Goal: Task Accomplishment & Management: Use online tool/utility

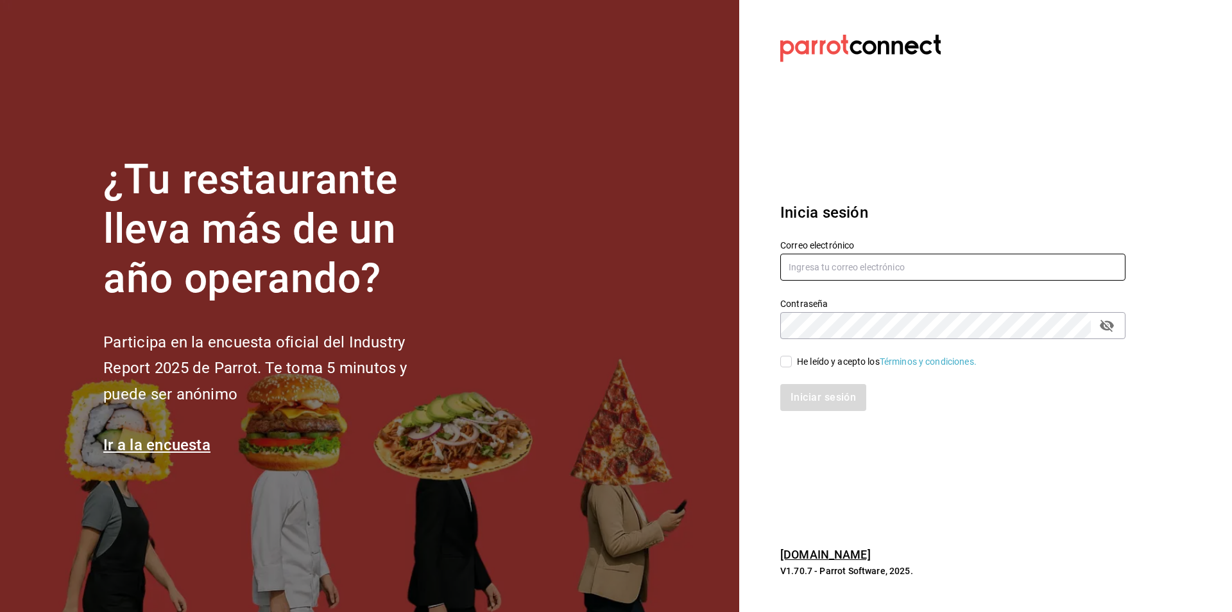
click at [909, 264] on input "text" at bounding box center [952, 267] width 345 height 27
type input "[EMAIL_ADDRESS][DOMAIN_NAME]"
click at [792, 358] on span "He leído y acepto los Términos y condiciones." at bounding box center [884, 361] width 185 height 13
click at [792, 358] on input "He leído y acepto los Términos y condiciones." at bounding box center [786, 362] width 12 height 12
checkbox input "true"
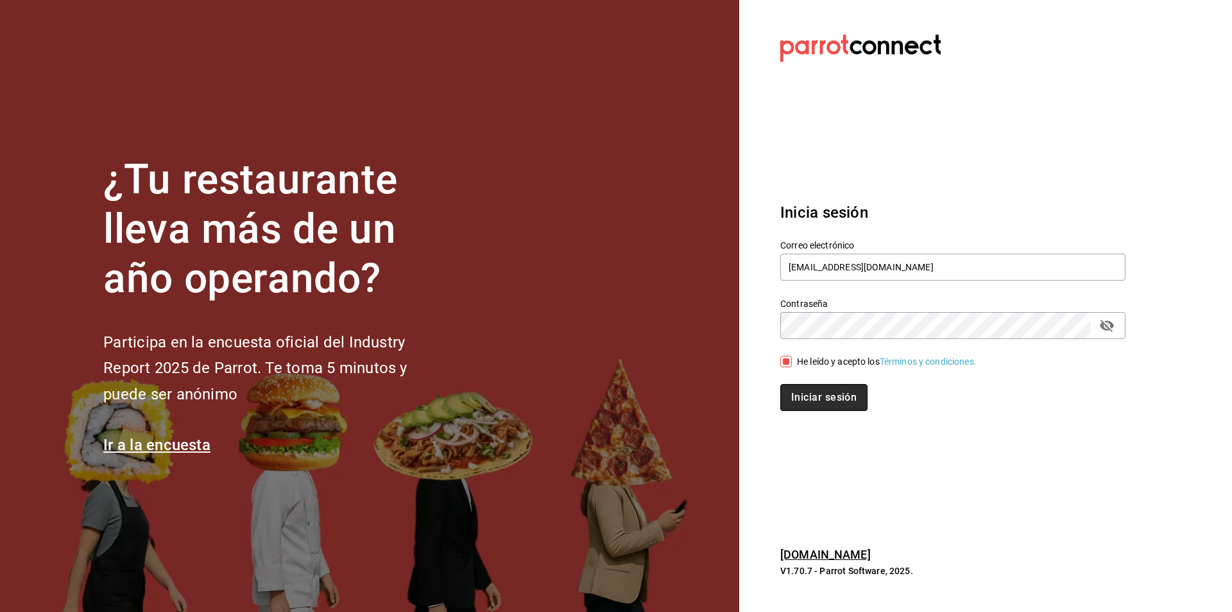
click at [813, 396] on button "Iniciar sesión" at bounding box center [823, 397] width 87 height 27
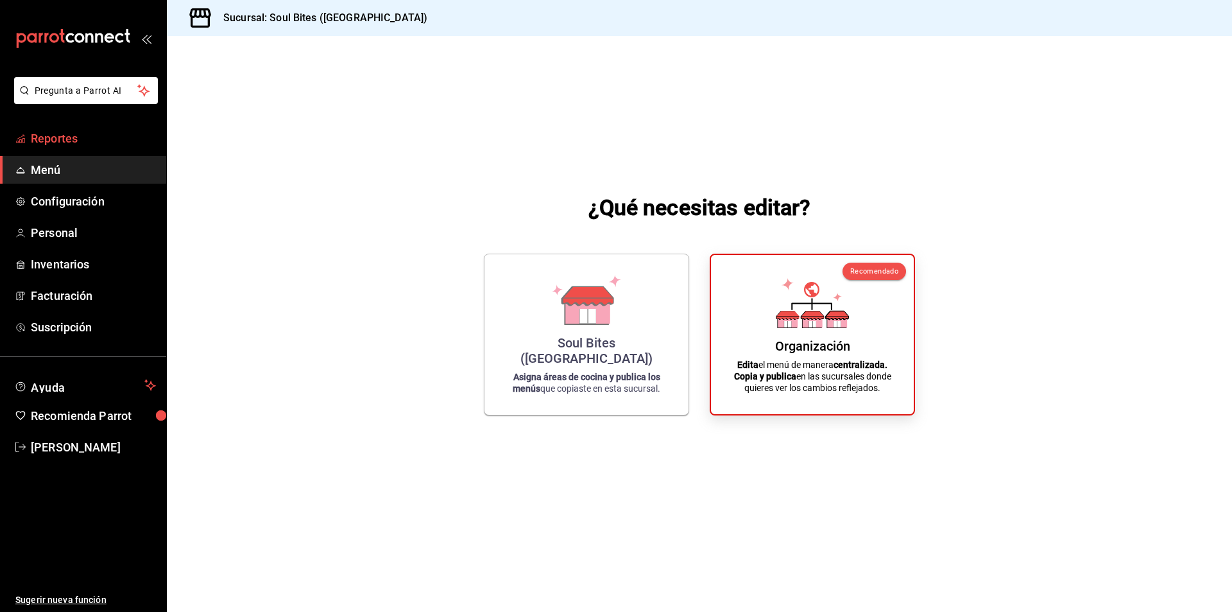
click at [65, 143] on span "Reportes" at bounding box center [93, 138] width 125 height 17
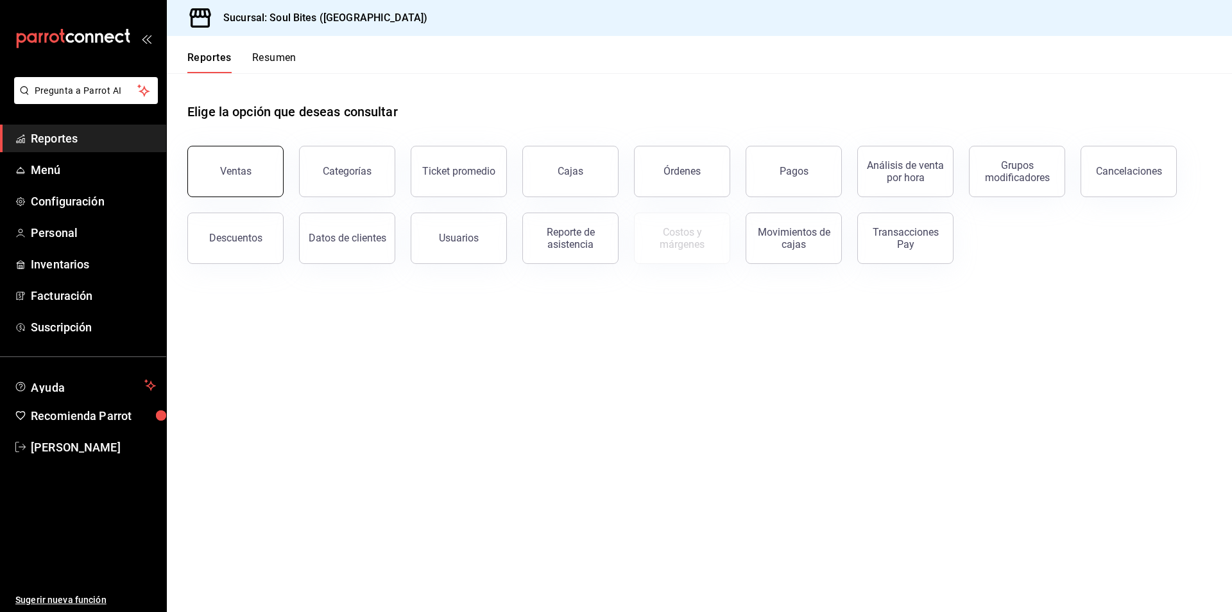
click at [234, 184] on button "Ventas" at bounding box center [235, 171] width 96 height 51
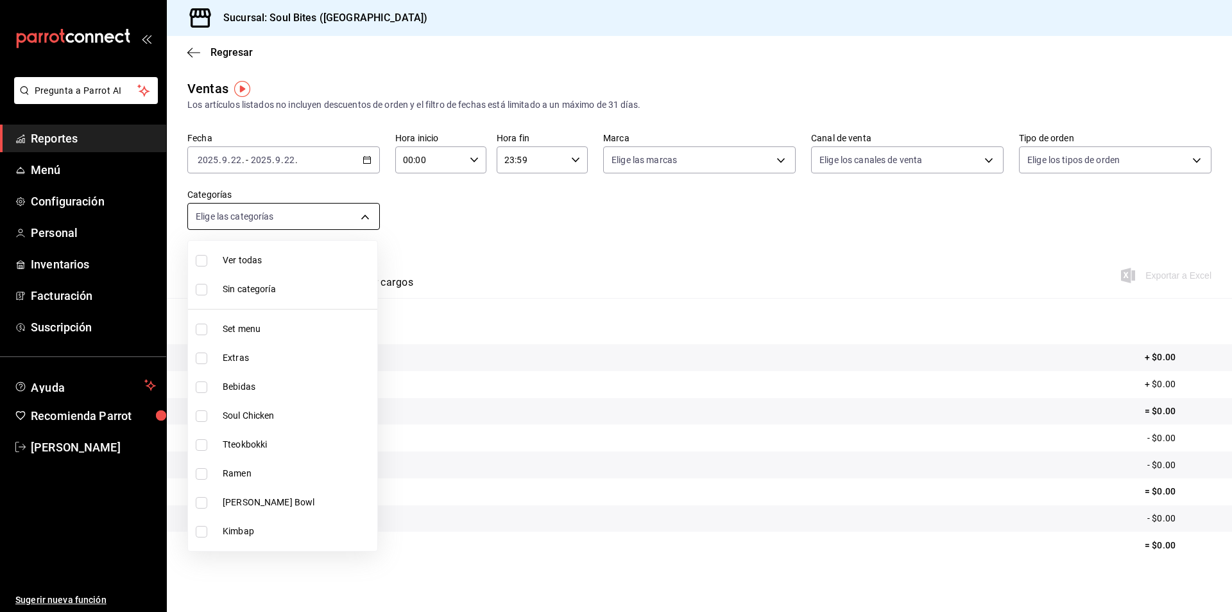
click at [277, 212] on body "Pregunta a Parrot AI Reportes Menú Configuración Personal Inventarios Facturaci…" at bounding box center [616, 306] width 1232 height 612
click at [501, 254] on div at bounding box center [616, 306] width 1232 height 612
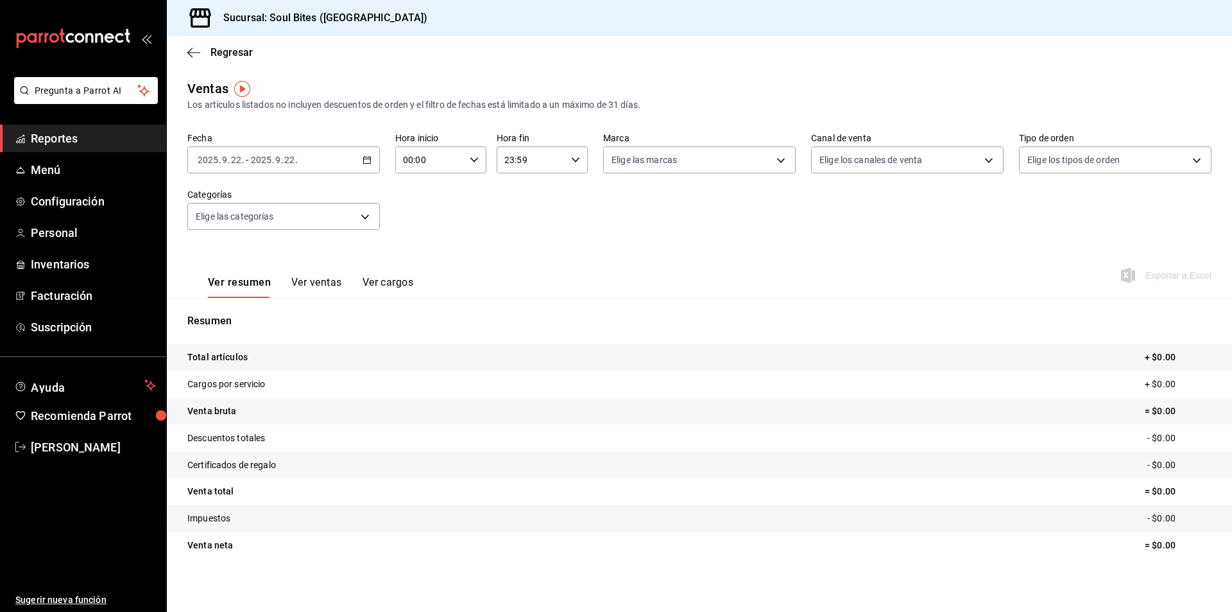
click at [288, 159] on input "22" at bounding box center [290, 160] width 12 height 10
click at [365, 159] on \(Stroke\) "button" at bounding box center [367, 159] width 7 height 1
click at [245, 150] on div "2025-09-22 2025 . 9 . 22 . - 2025-09-22 2025 . 9 . 22 ." at bounding box center [283, 159] width 193 height 27
click at [231, 322] on li "Rango de fechas" at bounding box center [248, 314] width 120 height 29
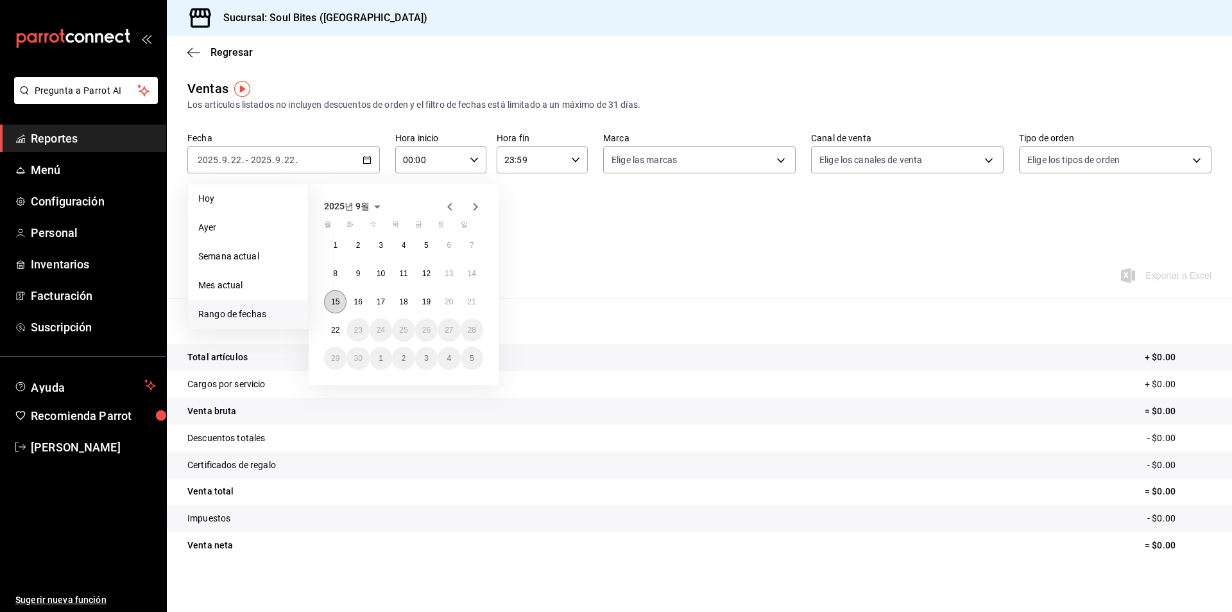
click at [333, 307] on button "15" at bounding box center [335, 301] width 22 height 23
click at [454, 298] on button "20" at bounding box center [449, 301] width 22 height 23
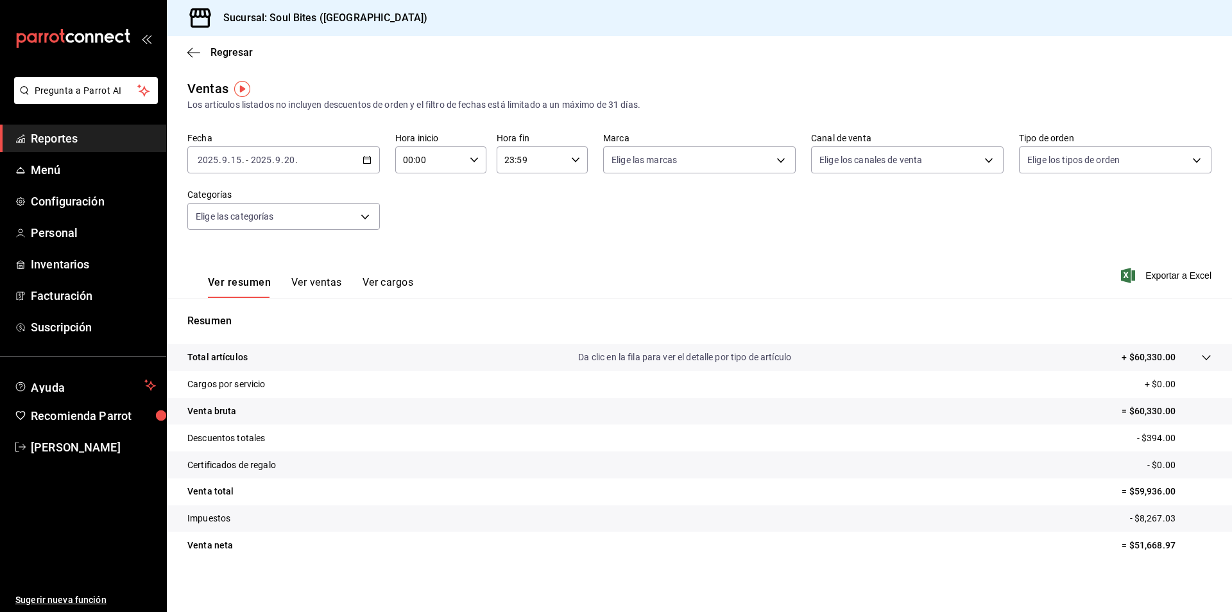
click at [745, 243] on div "Fecha 2025-09-15 2025 . 9 . 15 . - 2025-09-20 2025 . 9 . 20 . Hora inicio 00:00…" at bounding box center [699, 188] width 1024 height 113
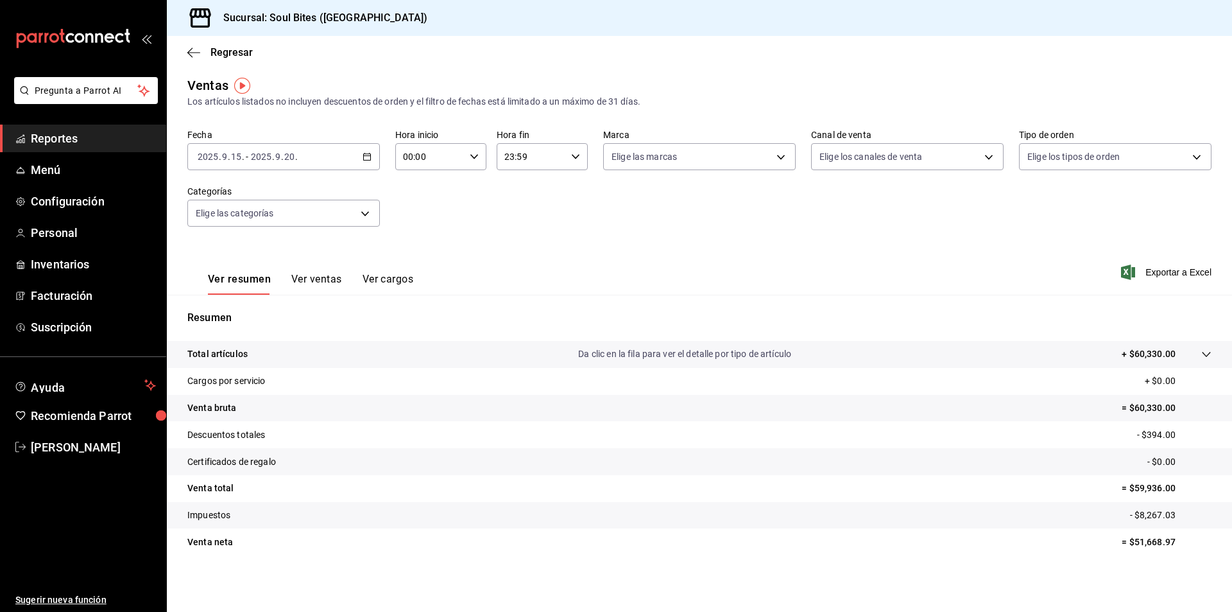
click at [1202, 355] on icon at bounding box center [1207, 354] width 10 height 10
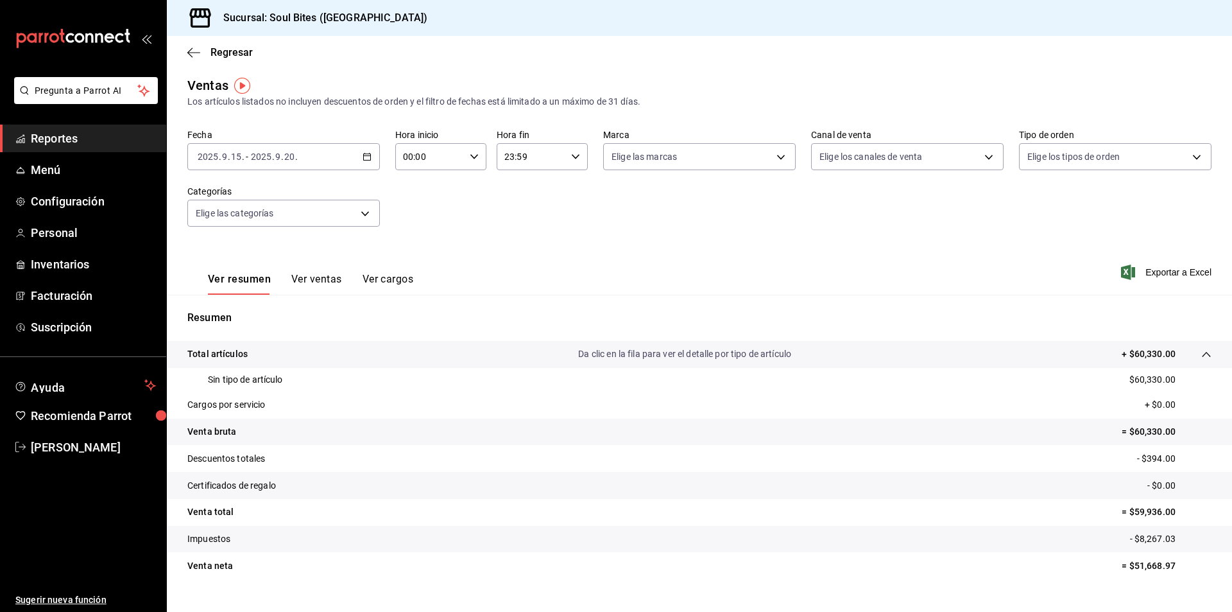
click at [392, 270] on div "Ver resumen Ver ventas Ver cargos" at bounding box center [300, 275] width 226 height 37
click at [396, 281] on button "Ver cargos" at bounding box center [388, 284] width 51 height 22
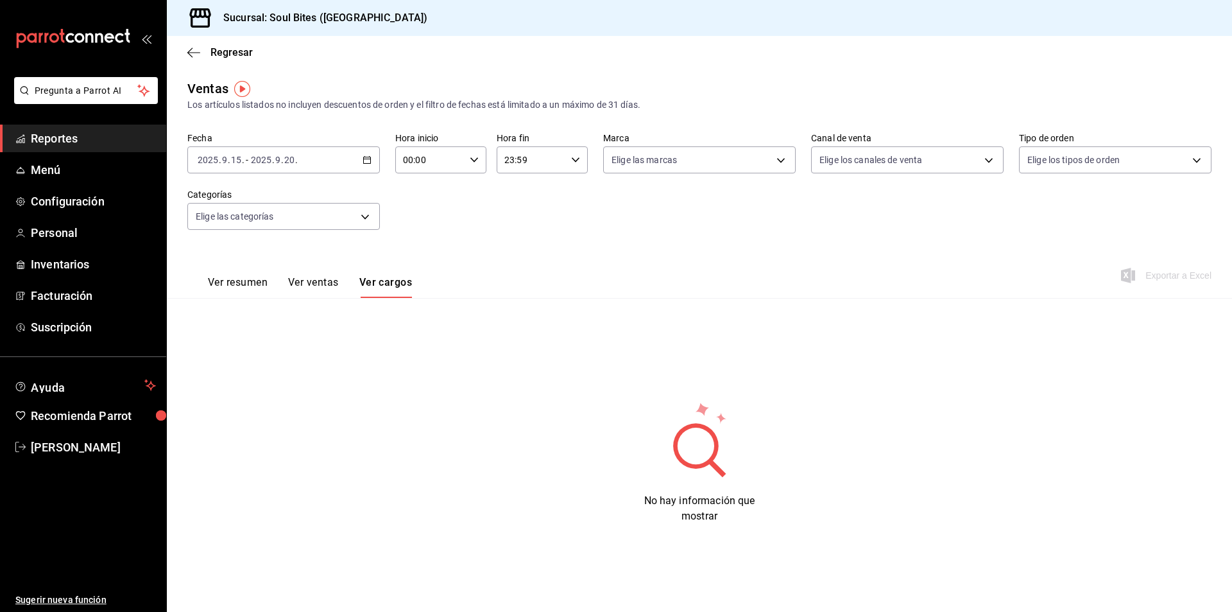
click at [229, 284] on button "Ver resumen" at bounding box center [238, 287] width 60 height 22
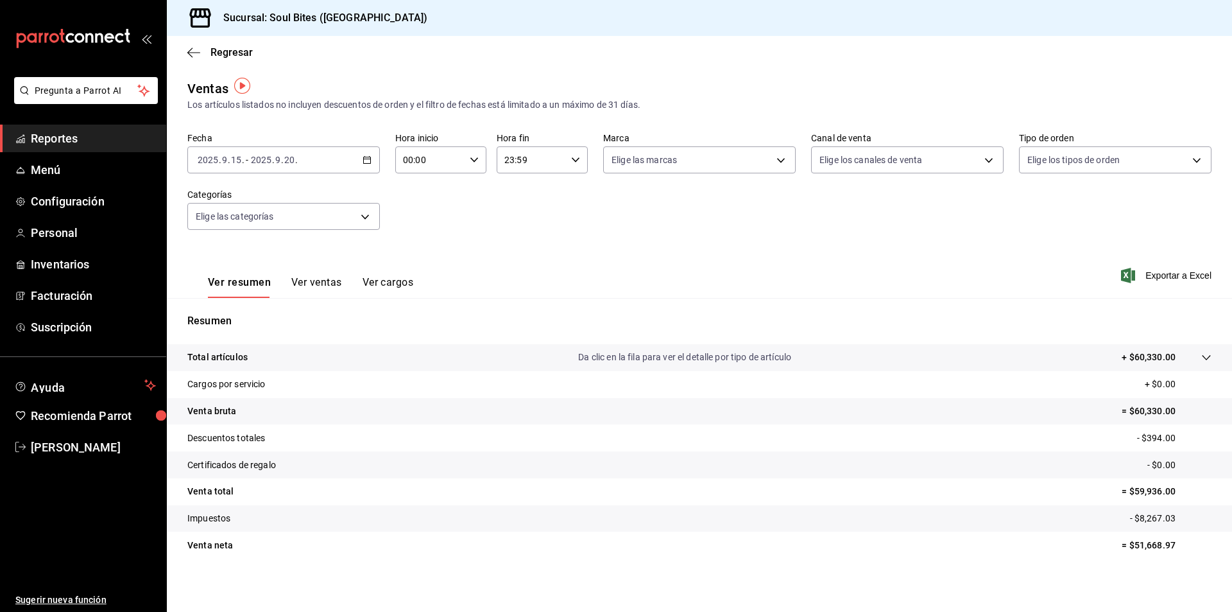
scroll to position [3, 0]
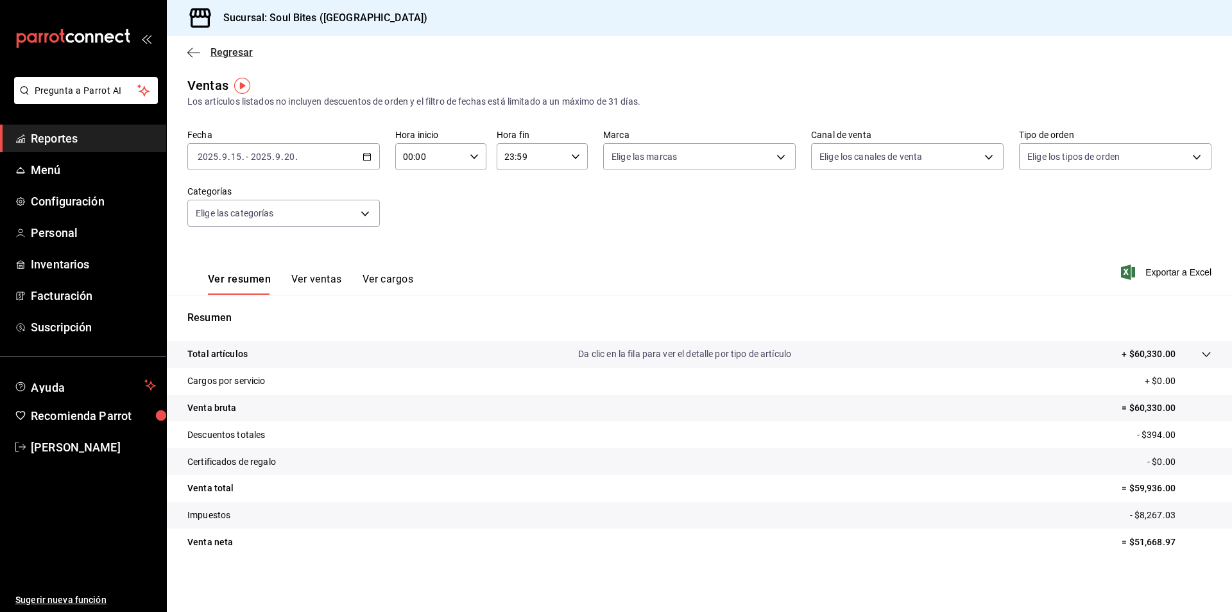
click at [203, 54] on span "Regresar" at bounding box center [219, 52] width 65 height 12
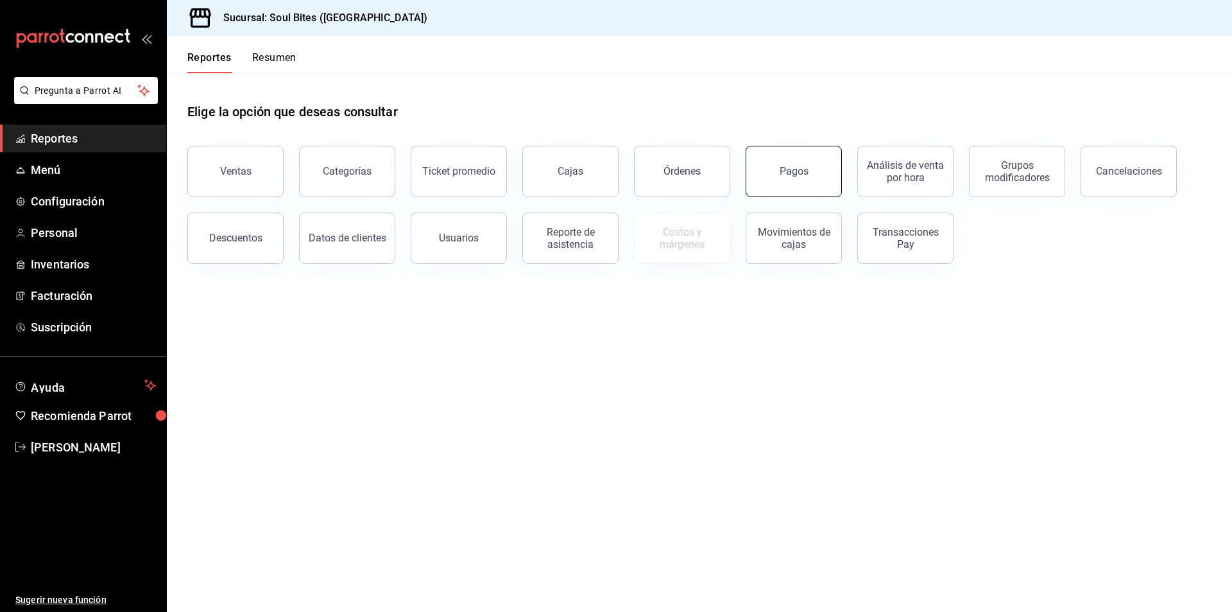
click at [757, 174] on button "Pagos" at bounding box center [794, 171] width 96 height 51
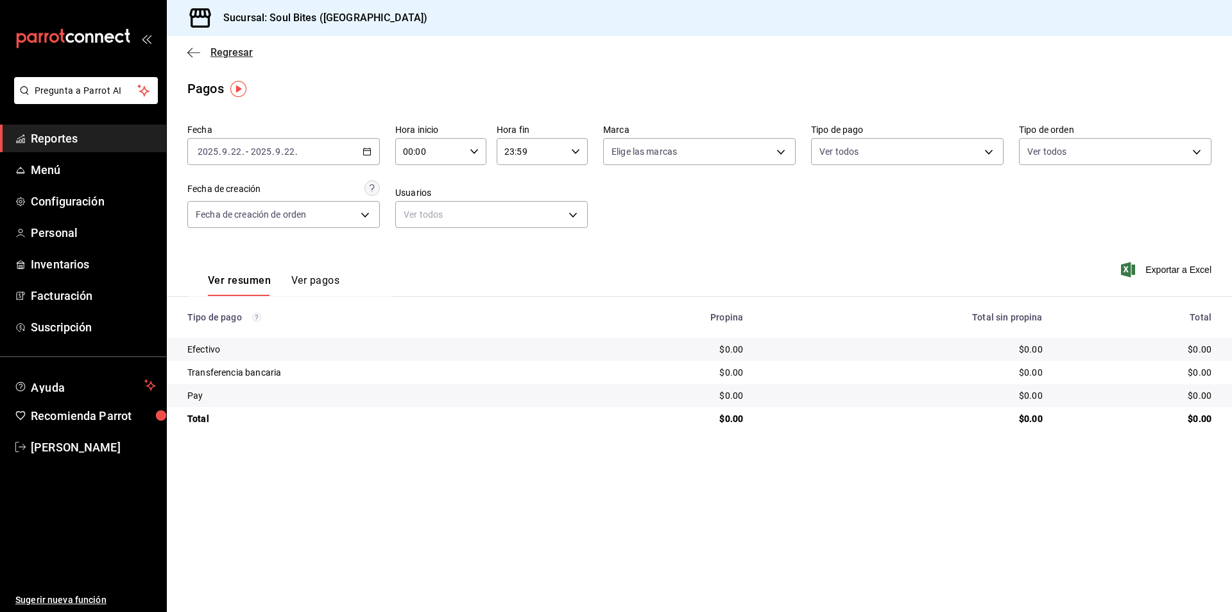
click at [191, 48] on icon "button" at bounding box center [193, 53] width 13 height 12
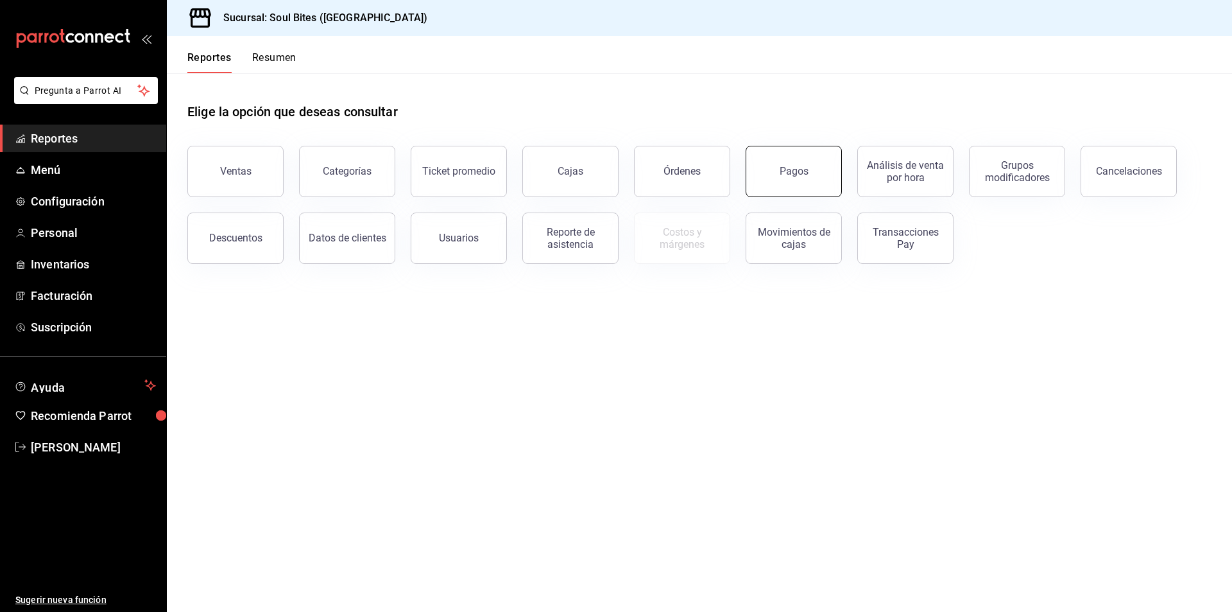
click at [783, 182] on button "Pagos" at bounding box center [794, 171] width 96 height 51
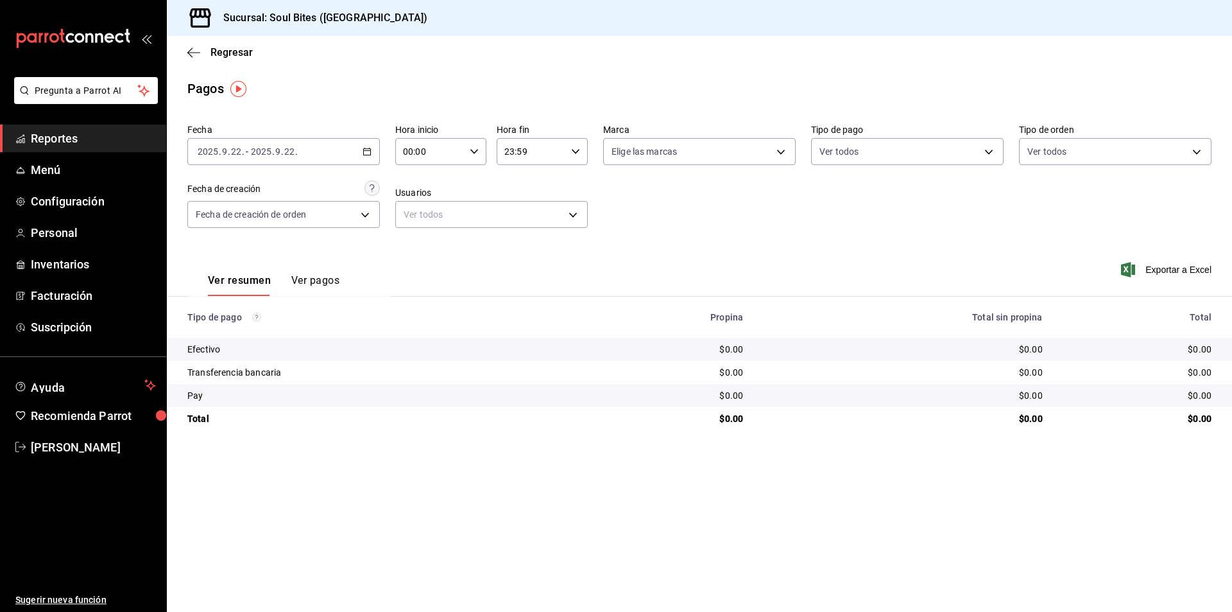
click at [372, 151] on div "2025-09-22 2025 . 9 . 22 . - 2025-09-22 2025 . 9 . 22 ." at bounding box center [283, 151] width 193 height 27
click at [227, 335] on span "Rango de fechas" at bounding box center [247, 334] width 99 height 13
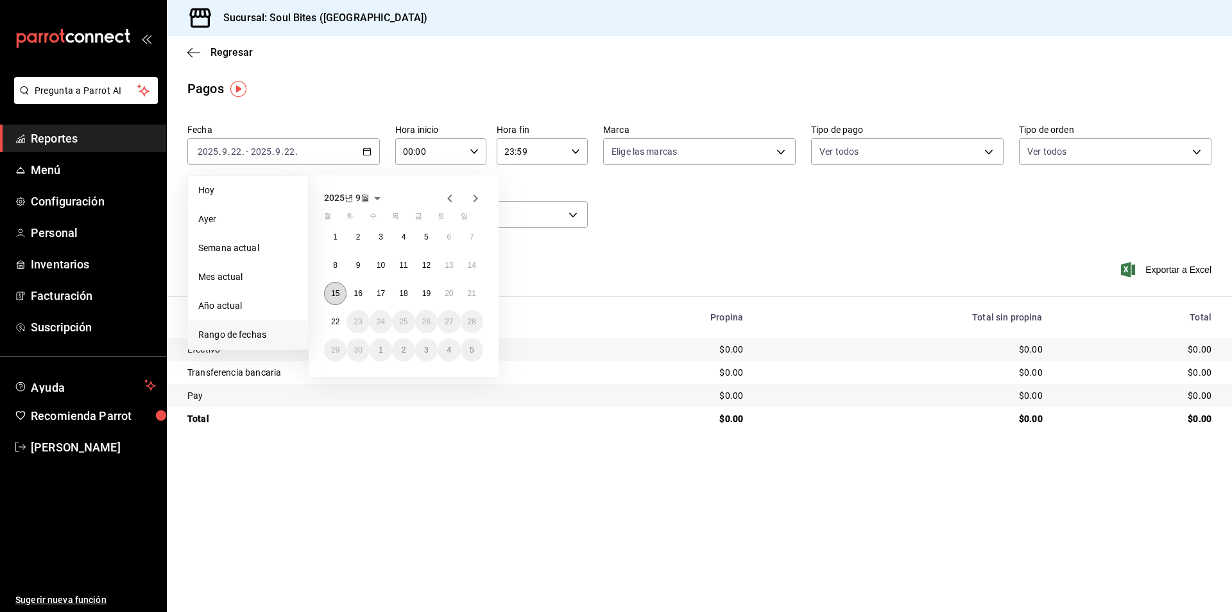
click at [338, 290] on abbr "15" at bounding box center [335, 293] width 8 height 9
click at [450, 303] on button "20" at bounding box center [449, 293] width 22 height 23
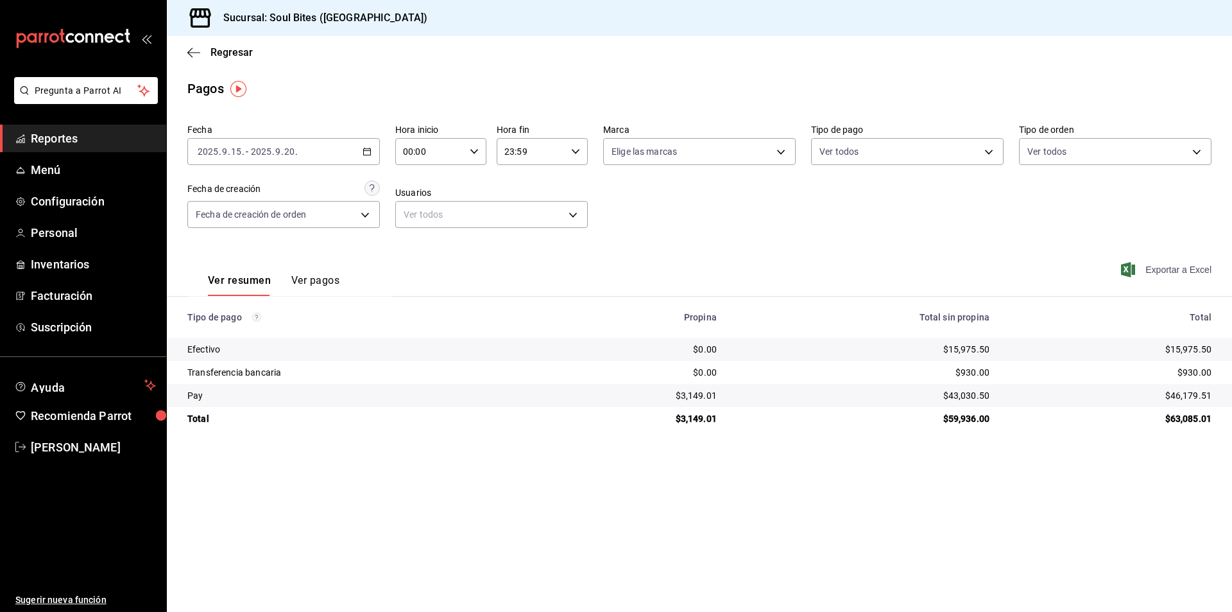
click at [1172, 268] on span "Exportar a Excel" at bounding box center [1168, 269] width 88 height 15
click at [307, 289] on button "Ver pagos" at bounding box center [315, 285] width 48 height 22
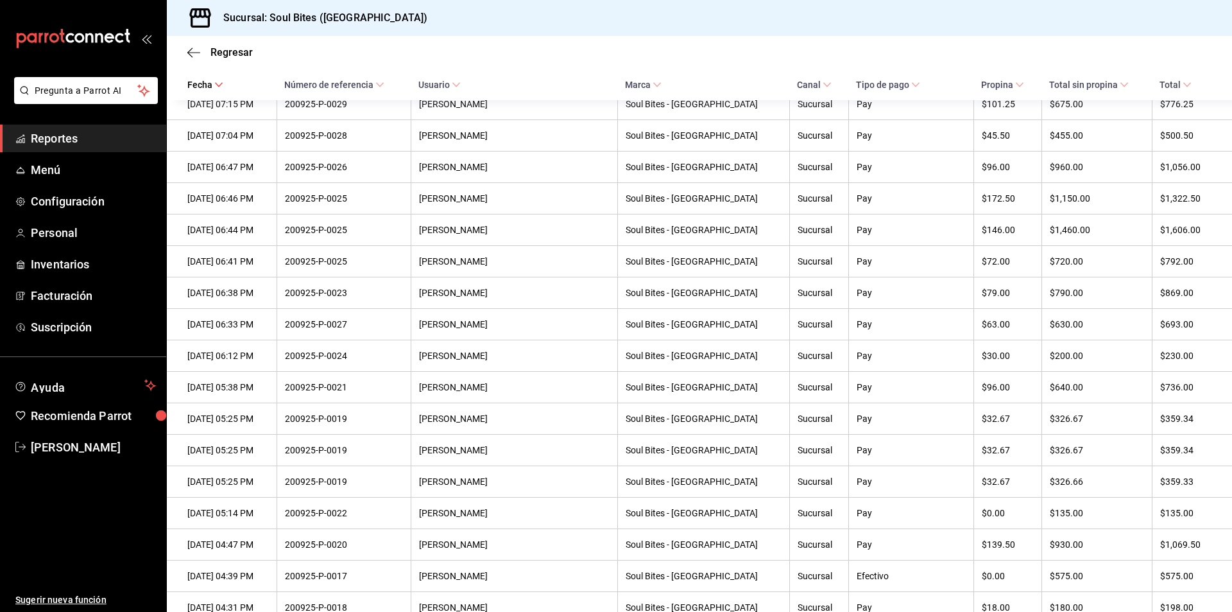
scroll to position [306, 0]
